Goal: Browse casually: Explore the website without a specific task or goal

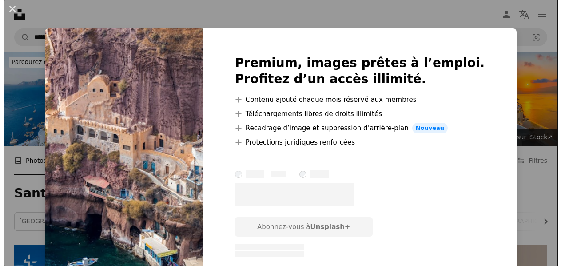
scroll to position [4303, 0]
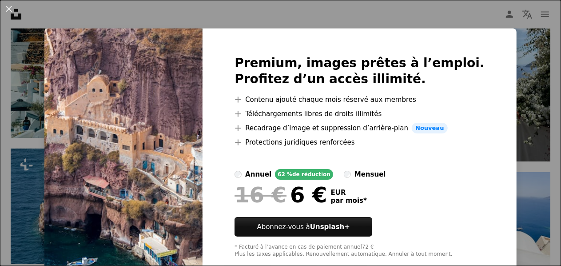
click at [511, 107] on div "An X shape Premium, images prêtes à l’emploi. Profitez d’un accès illimité. A p…" at bounding box center [280, 133] width 561 height 266
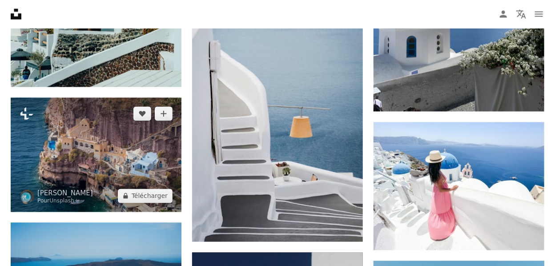
click at [79, 149] on img at bounding box center [96, 155] width 171 height 114
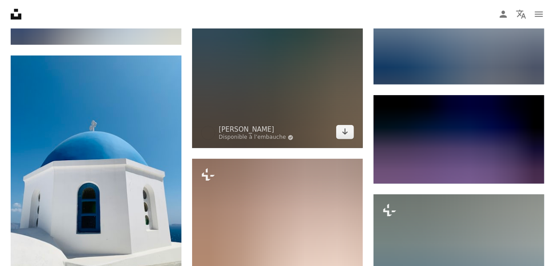
scroll to position [19283, 0]
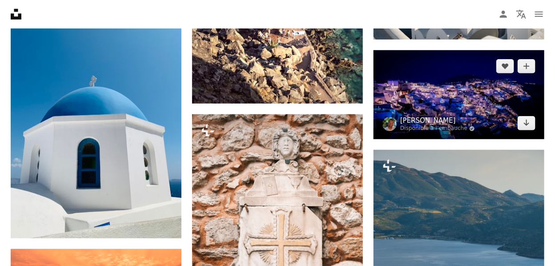
click at [457, 122] on link "[PERSON_NAME]" at bounding box center [437, 120] width 75 height 9
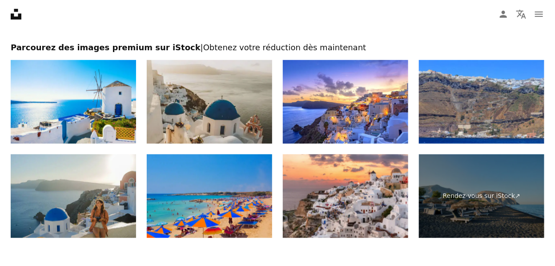
scroll to position [20627, 0]
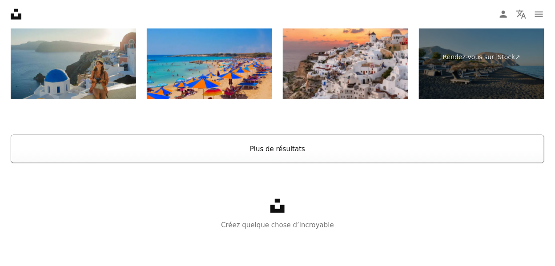
click at [268, 146] on button "Plus de résultats" at bounding box center [277, 149] width 533 height 28
